Goal: Information Seeking & Learning: Learn about a topic

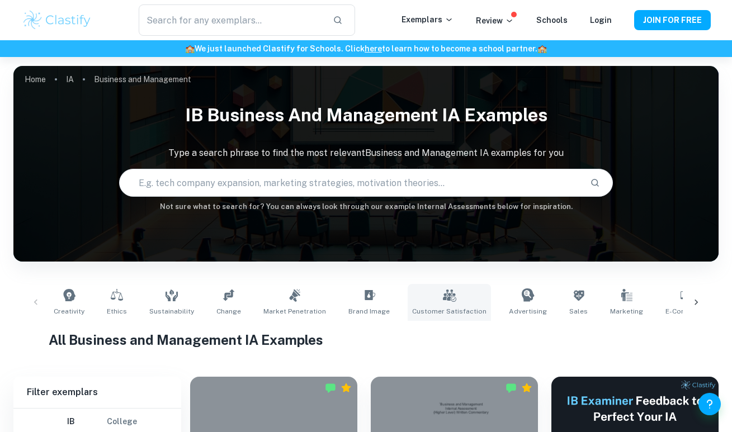
click at [443, 315] on span "Customer Satisfaction" at bounding box center [449, 311] width 74 height 10
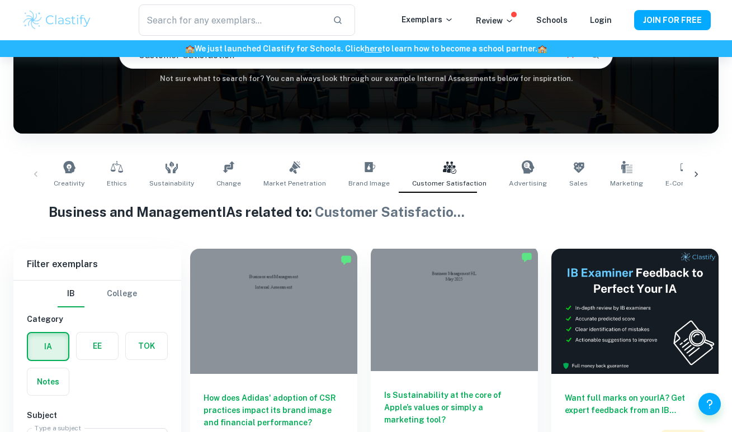
scroll to position [201, 0]
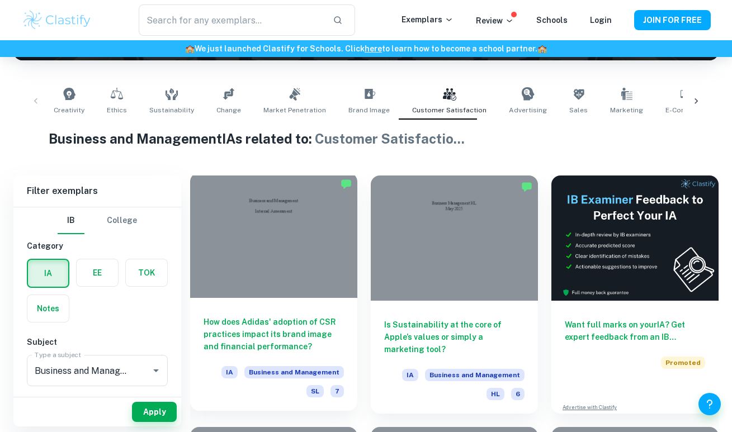
click at [329, 306] on div "How does Adidas' adoption of CSR practices impact its brand image and financial…" at bounding box center [273, 354] width 167 height 113
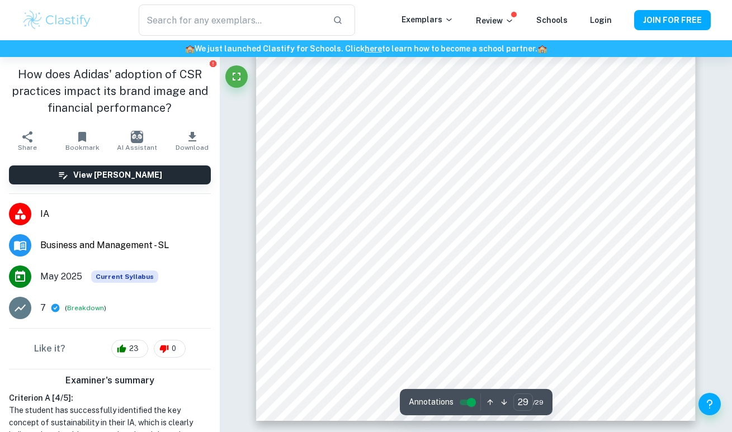
scroll to position [18206, 0]
type input "27"
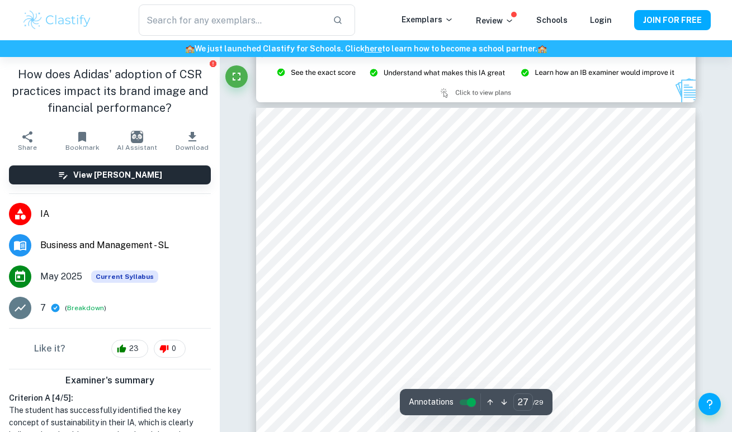
scroll to position [16602, 0]
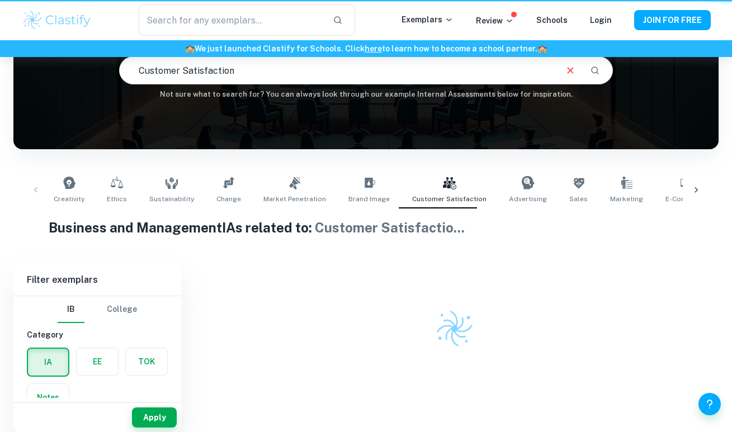
scroll to position [112, 0]
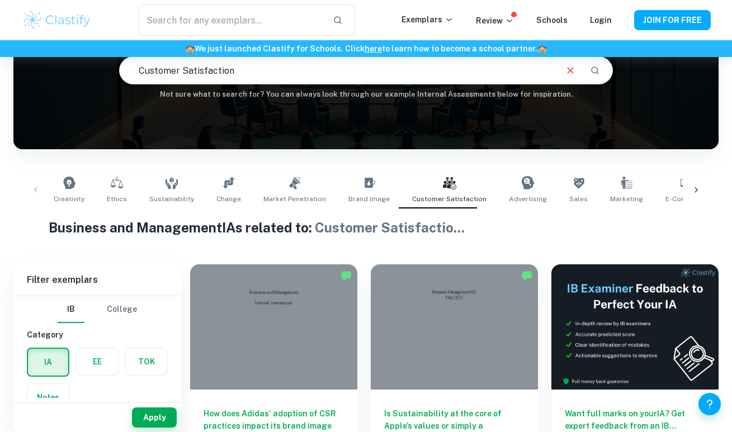
click at [538, 200] on div "Creativity Ethics Sustainability Change Market Penetration Brand Image Customer…" at bounding box center [365, 190] width 633 height 37
click at [504, 204] on link "Advertising" at bounding box center [527, 190] width 47 height 37
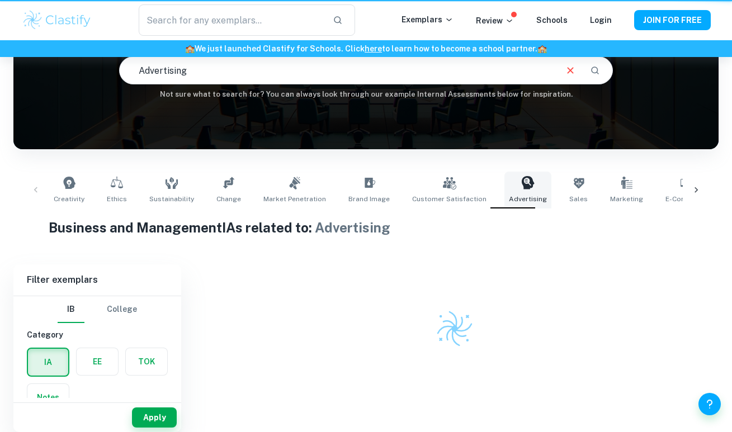
type input "Advertising"
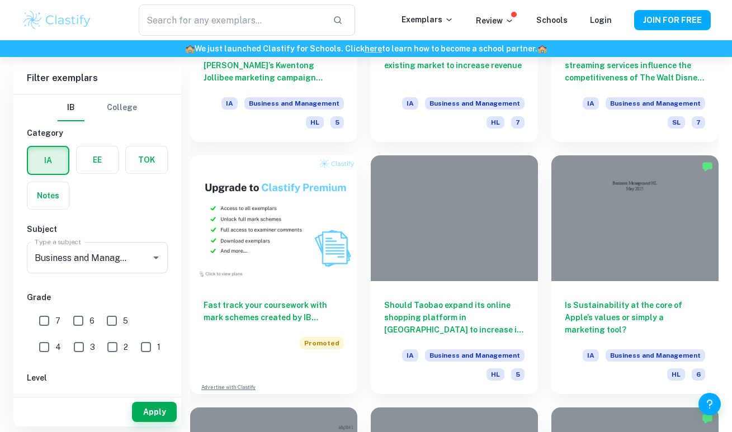
scroll to position [762, 0]
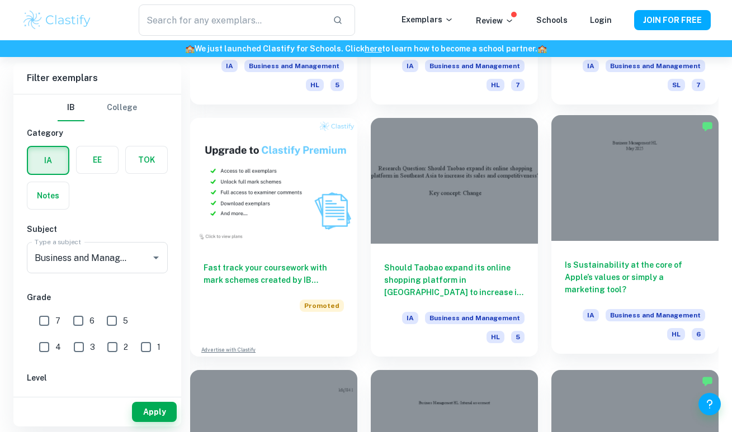
click at [629, 259] on h6 "Is Sustainability at the core of Apple’s values or simply a marketing tool?" at bounding box center [634, 277] width 140 height 37
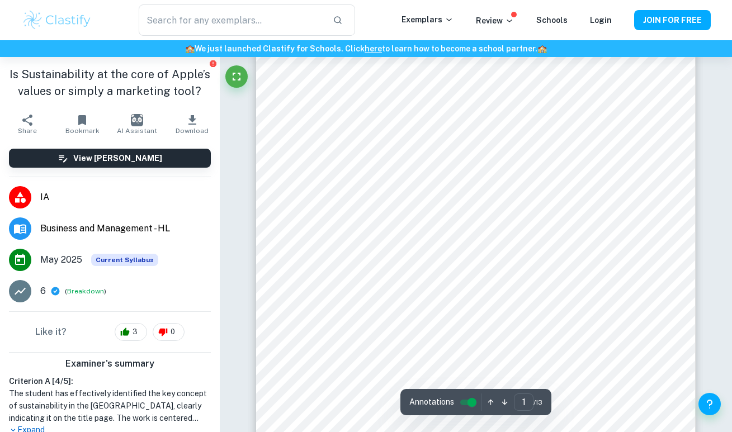
scroll to position [83, 1]
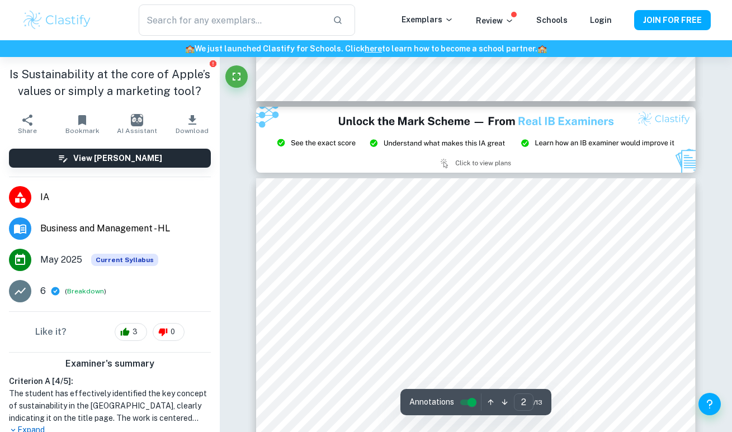
type input "3"
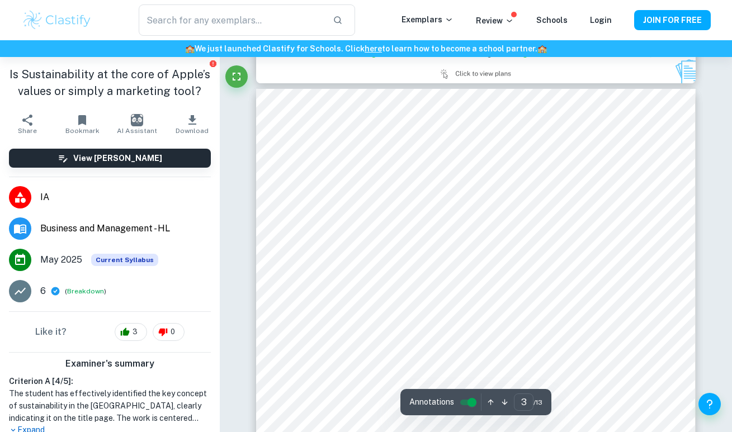
scroll to position [1475, 0]
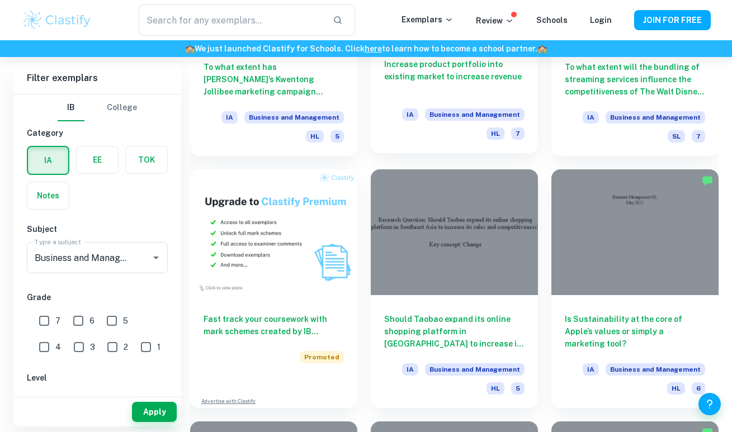
scroll to position [711, 0]
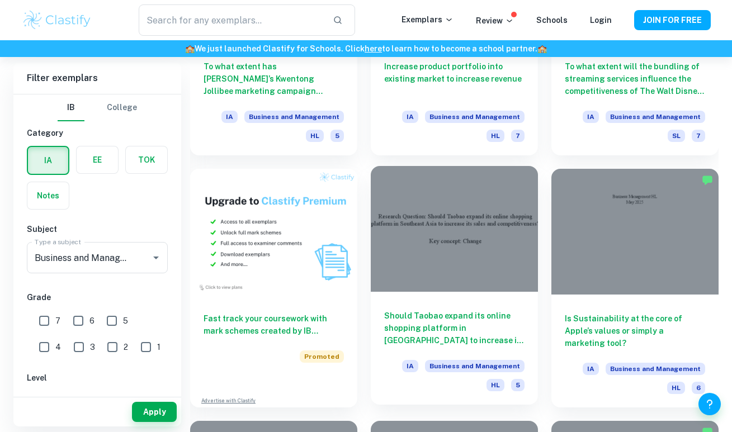
click at [473, 220] on div at bounding box center [454, 228] width 167 height 125
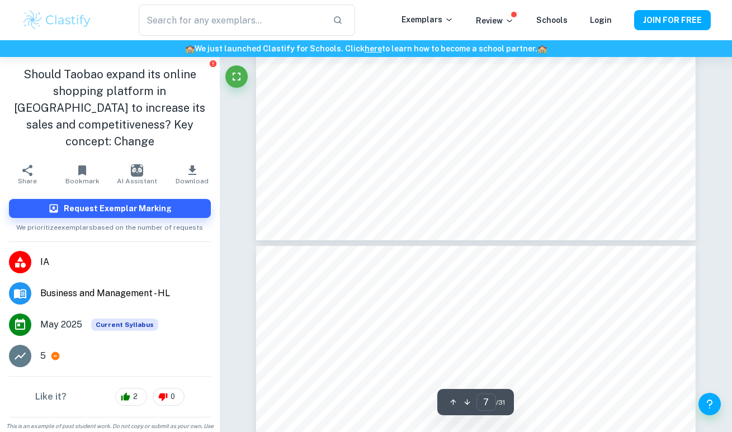
scroll to position [3914, 0]
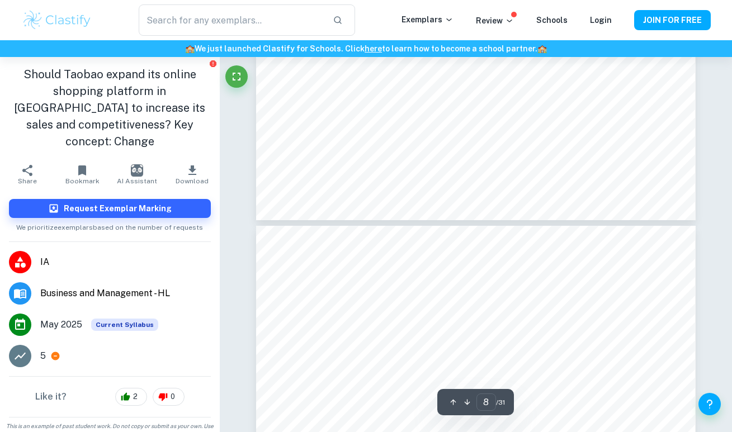
type input "7"
